Goal: Transaction & Acquisition: Purchase product/service

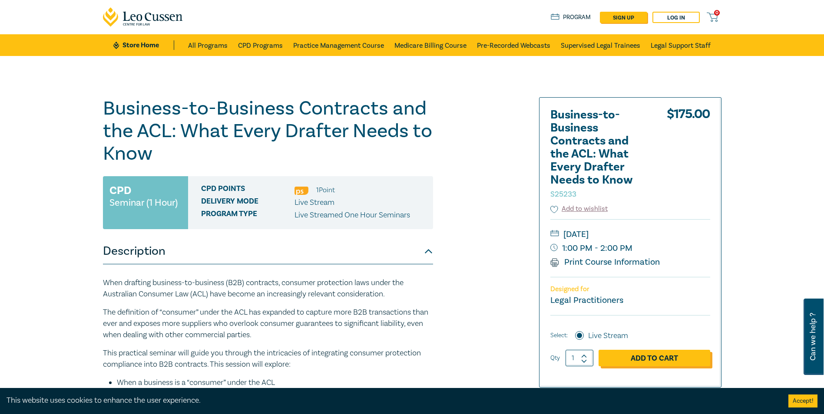
click at [640, 354] on link "Add to Cart" at bounding box center [654, 358] width 112 height 17
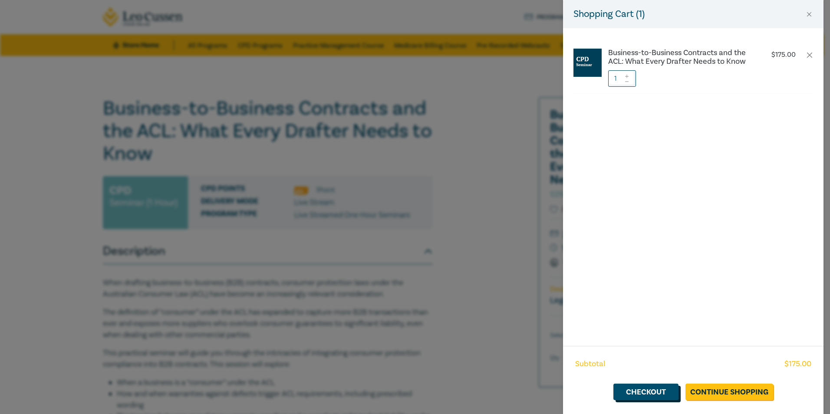
click at [655, 389] on link "Checkout" at bounding box center [646, 392] width 65 height 17
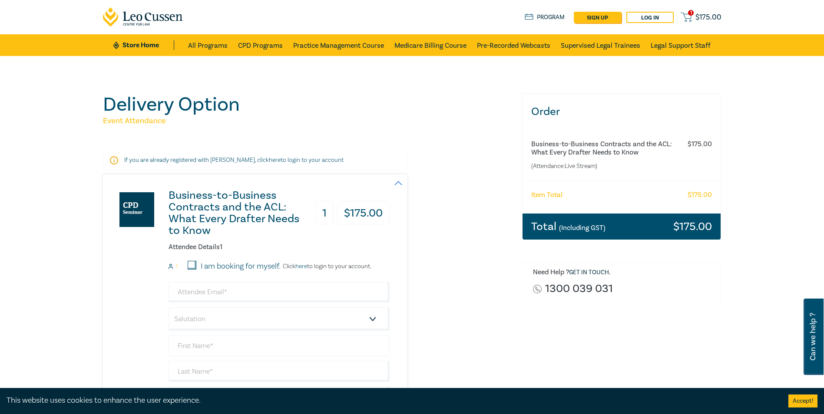
scroll to position [130, 0]
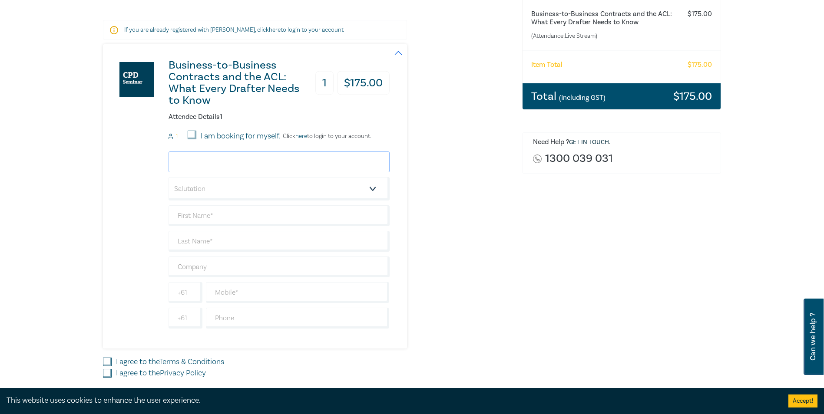
click at [242, 162] on input "email" at bounding box center [279, 162] width 221 height 21
type input "[PERSON_NAME][EMAIL_ADDRESS][PERSON_NAME][DOMAIN_NAME]"
type input "[PERSON_NAME]"
type input "The Swatch Group ([GEOGRAPHIC_DATA]) Pty. Ltd."
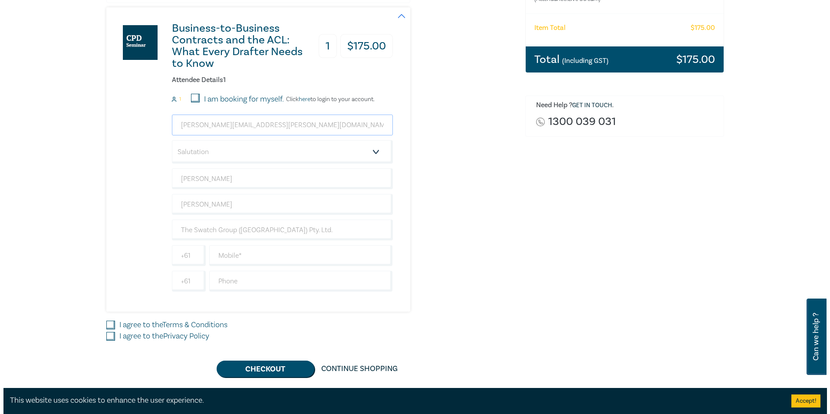
scroll to position [217, 0]
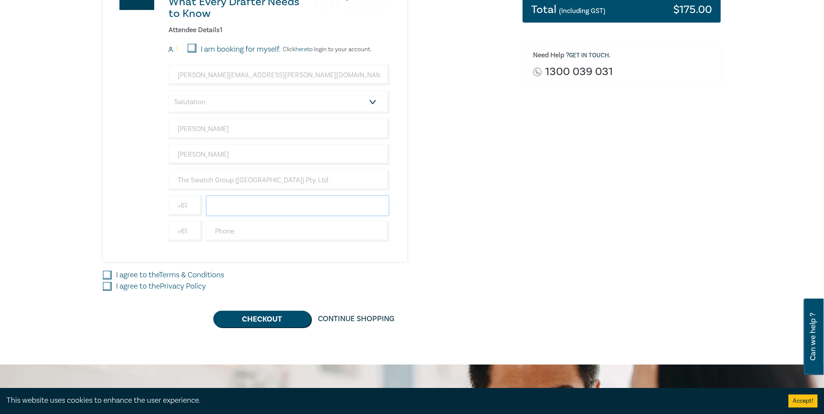
click at [260, 210] on input "text" at bounding box center [298, 205] width 184 height 21
type input "0405250328"
click at [194, 272] on link "Terms & Conditions" at bounding box center [191, 275] width 65 height 10
click at [112, 272] on input "I agree to the Terms & Conditions" at bounding box center [107, 275] width 9 height 9
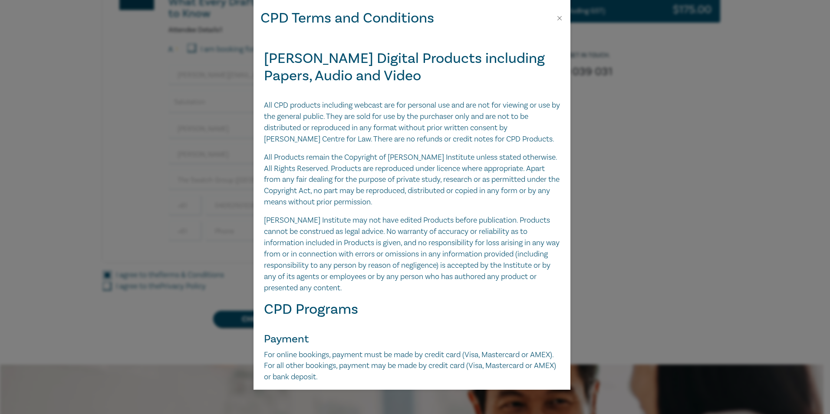
click at [594, 69] on div "CPD Terms and Conditions [PERSON_NAME] Digital Products including Papers, Audio…" at bounding box center [415, 207] width 830 height 414
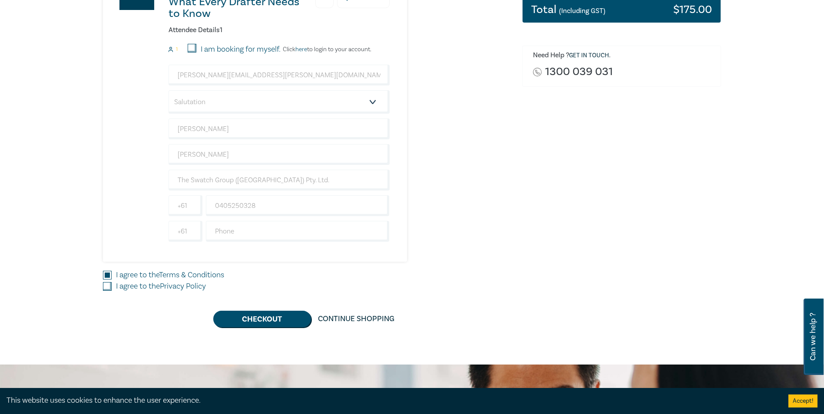
click at [172, 275] on link "Terms & Conditions" at bounding box center [191, 275] width 65 height 10
click at [112, 275] on input "I agree to the Terms & Conditions" at bounding box center [107, 275] width 9 height 9
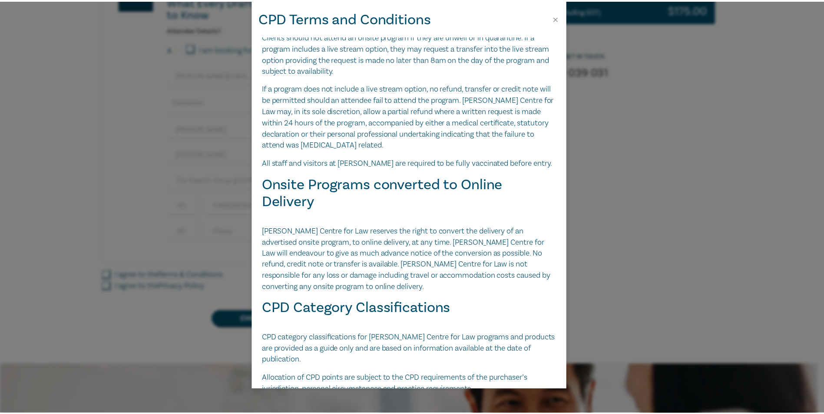
scroll to position [1619, 0]
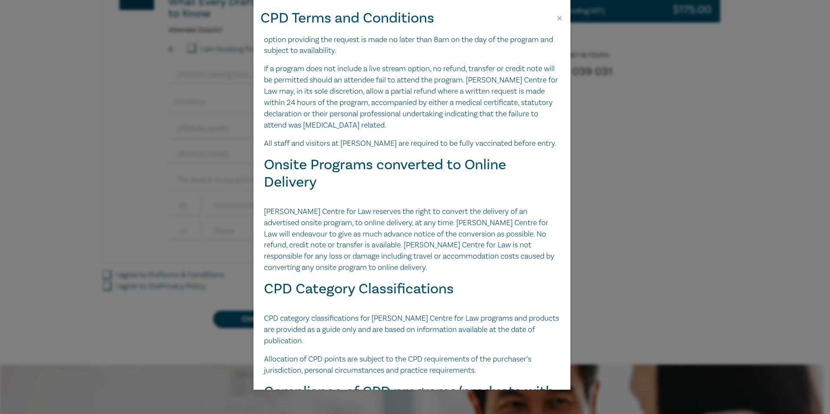
click at [674, 218] on div "CPD Terms and Conditions [PERSON_NAME] Digital Products including Papers, Audio…" at bounding box center [415, 207] width 830 height 414
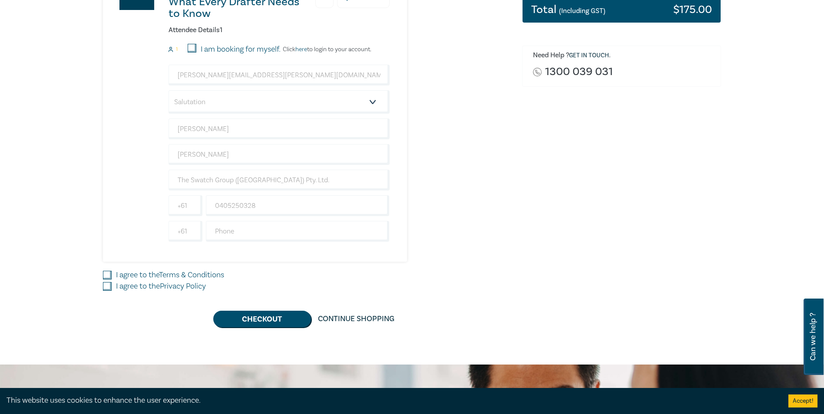
click at [104, 276] on input "I agree to the Terms & Conditions" at bounding box center [107, 275] width 9 height 9
checkbox input "true"
click at [105, 288] on input "I agree to the Privacy Policy" at bounding box center [107, 286] width 9 height 9
checkbox input "true"
click at [268, 321] on button "Checkout" at bounding box center [262, 319] width 98 height 17
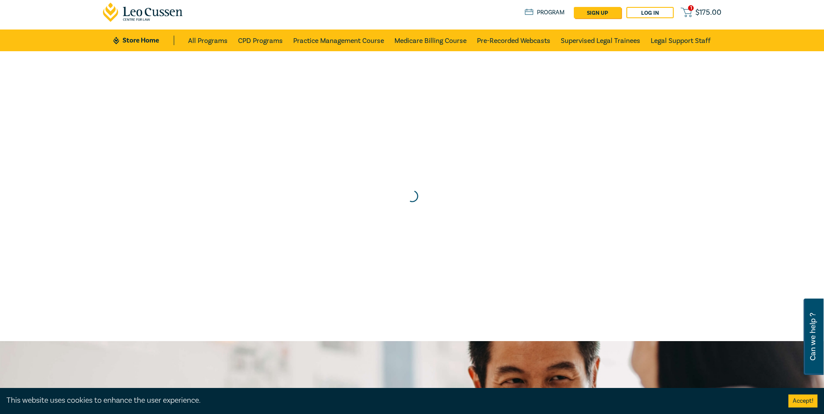
scroll to position [0, 0]
